Goal: Task Accomplishment & Management: Manage account settings

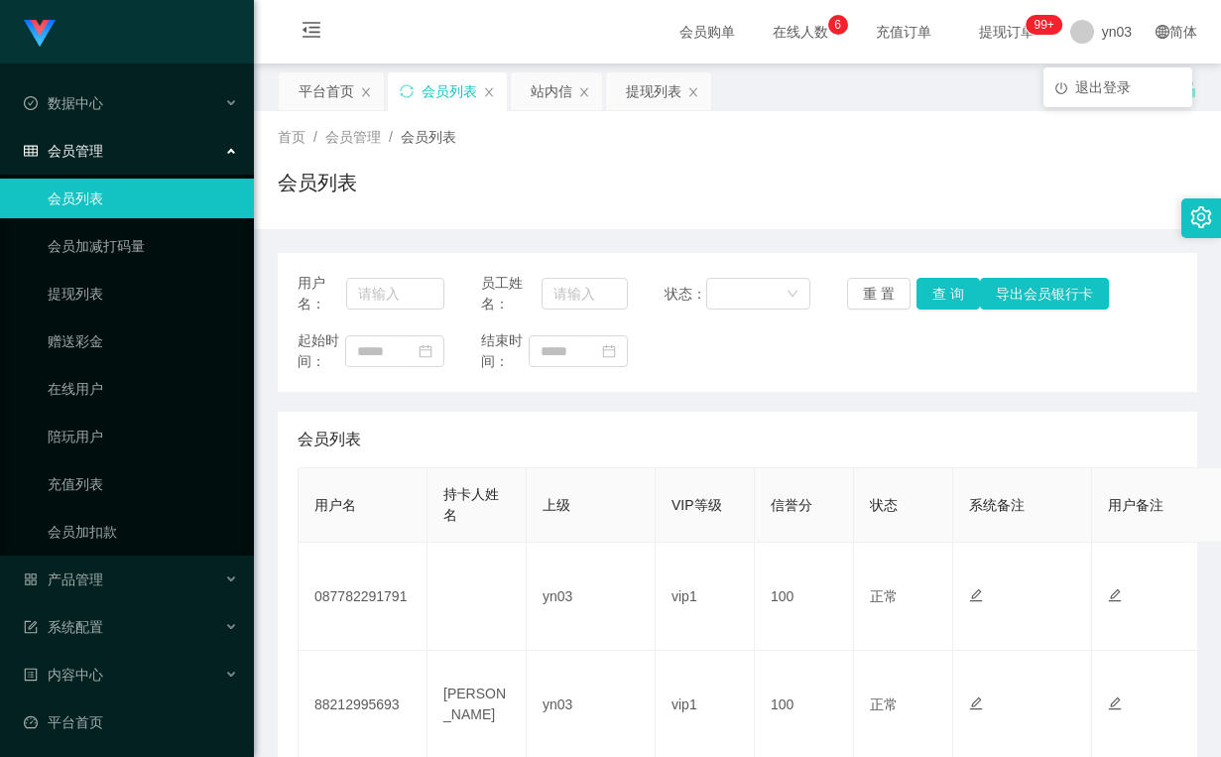
click at [1084, 84] on span "退出登录" at bounding box center [1103, 87] width 56 height 16
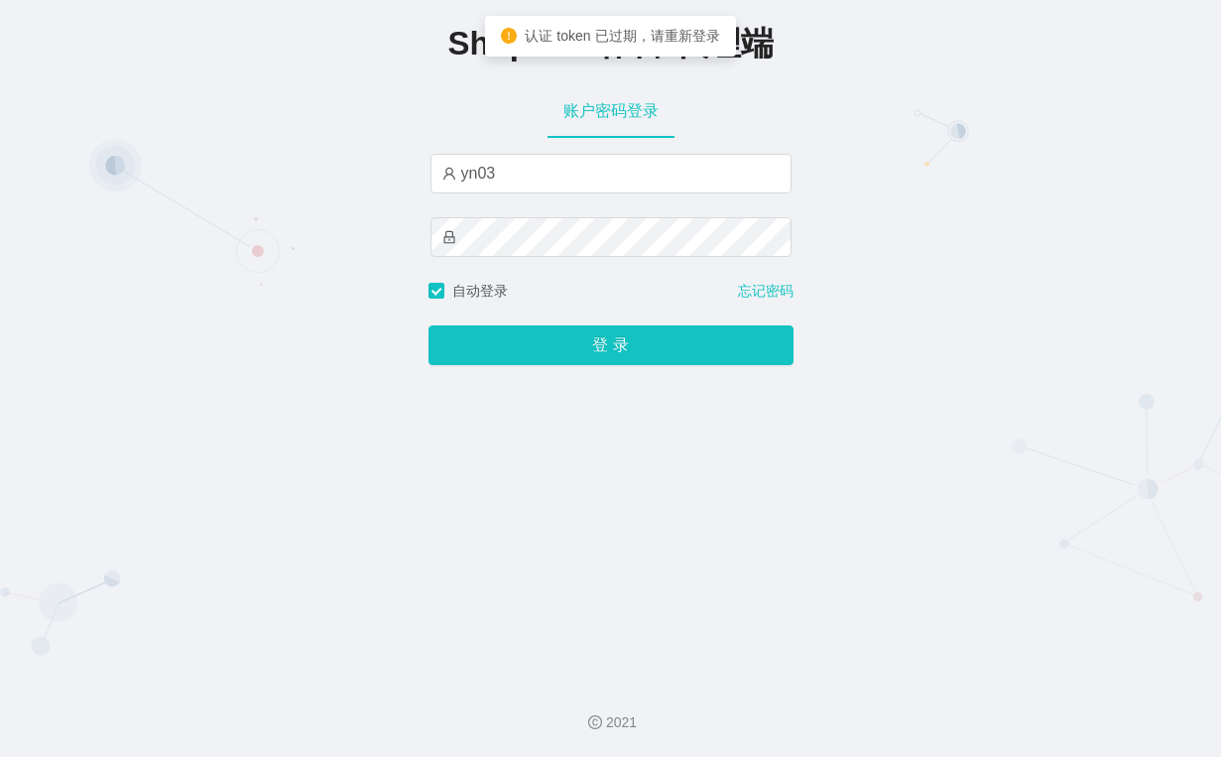
click at [620, 193] on div "yn03" at bounding box center [610, 174] width 361 height 40
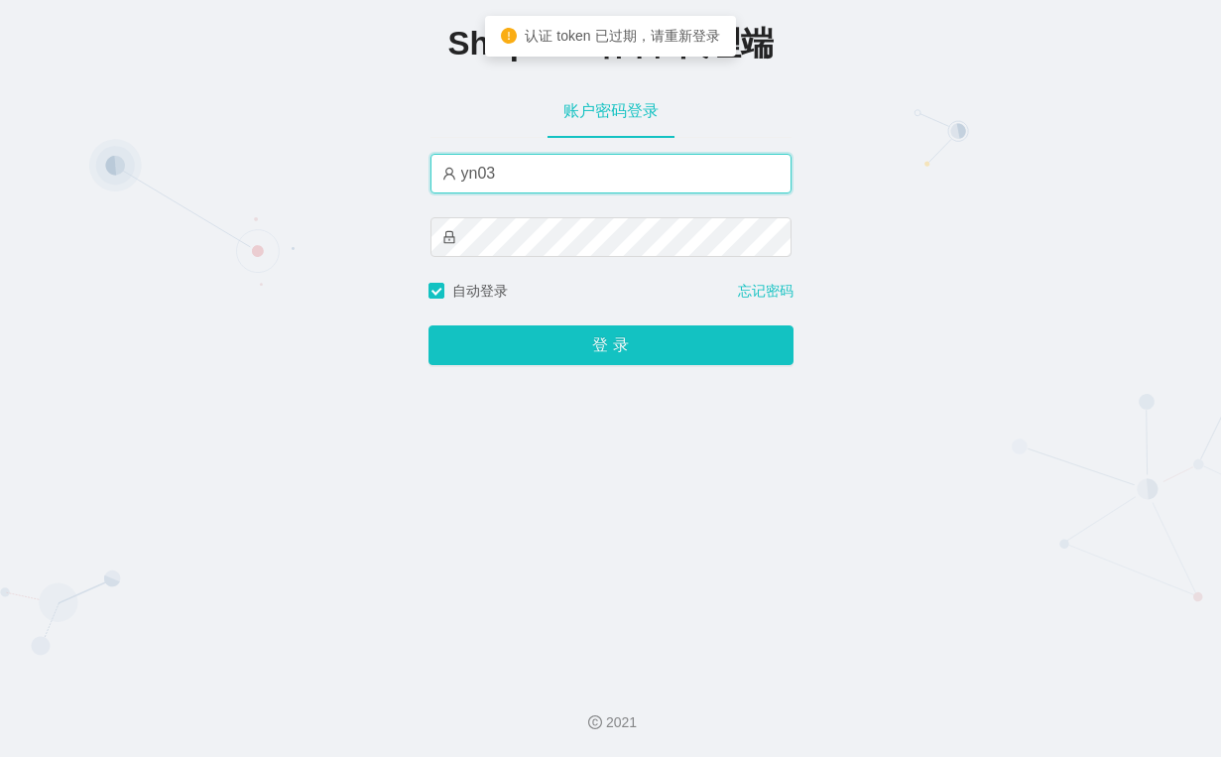
click at [595, 169] on input "yn03" at bounding box center [610, 174] width 361 height 40
paste input "xjp8"
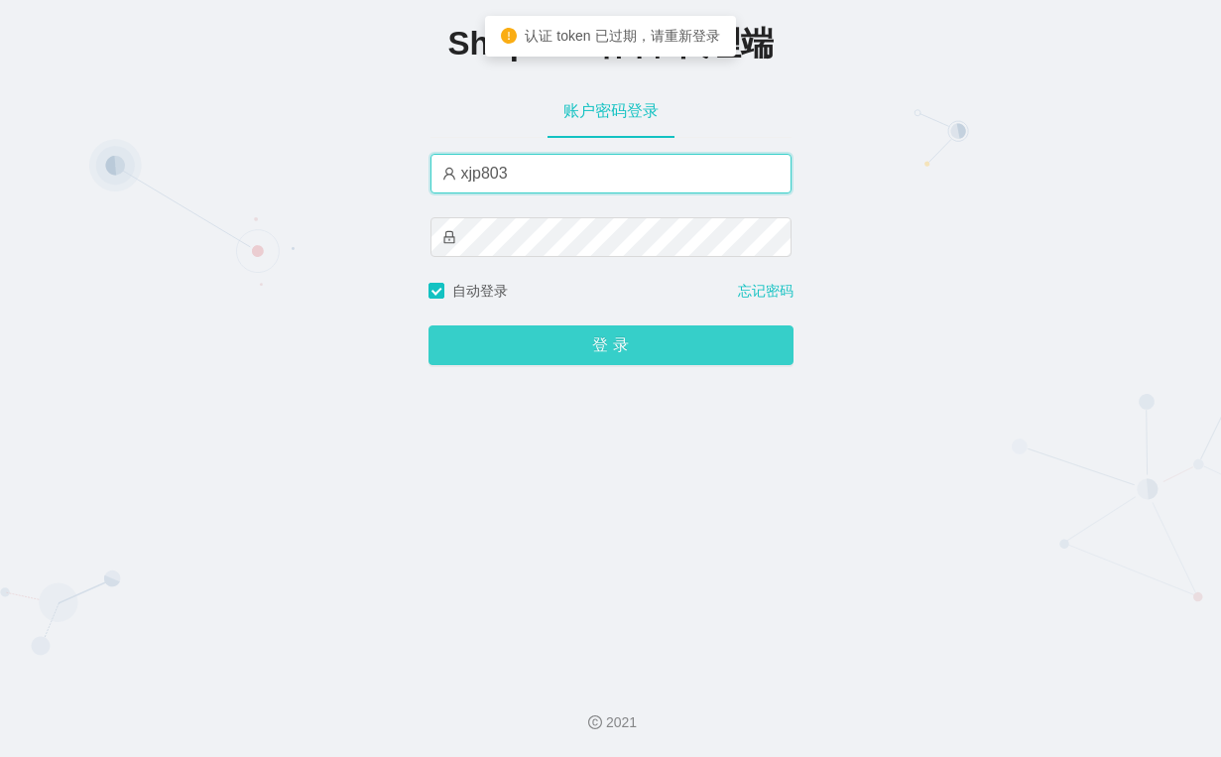
type input "xjp803"
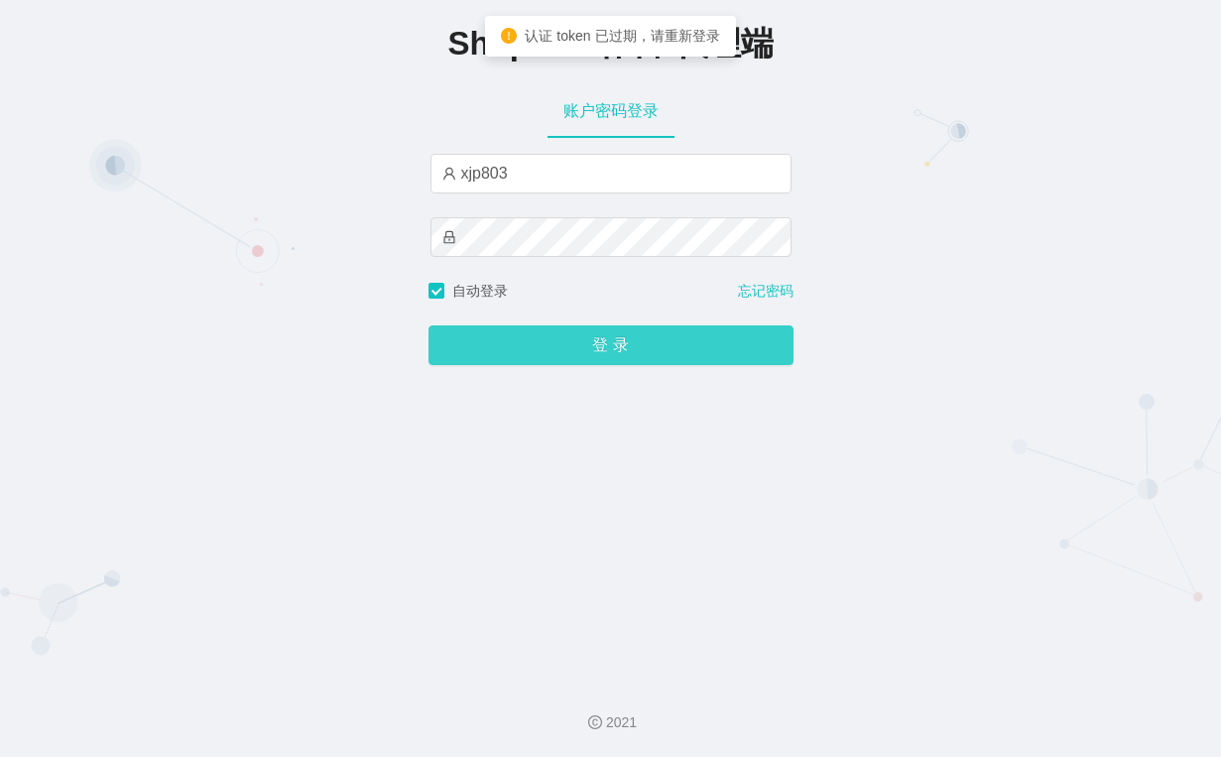
click at [649, 362] on button "登 录" at bounding box center [611, 345] width 365 height 40
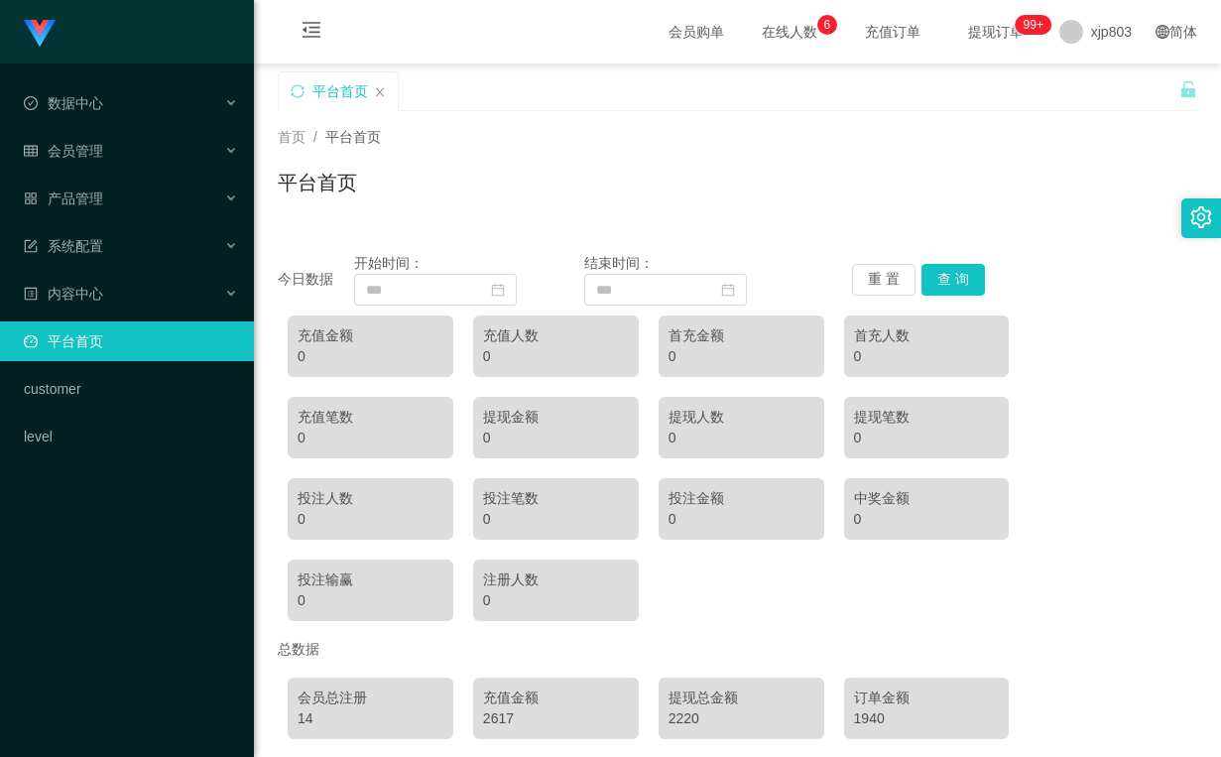
click at [639, 145] on div "首页 / 平台首页 /" at bounding box center [737, 137] width 919 height 21
